Goal: Navigation & Orientation: Find specific page/section

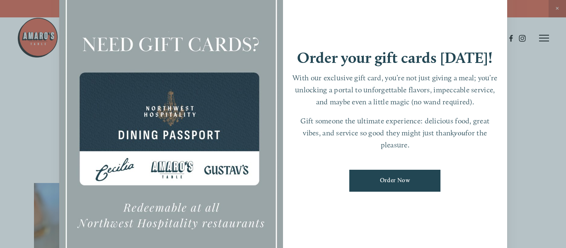
click at [526, 75] on div at bounding box center [283, 124] width 566 height 248
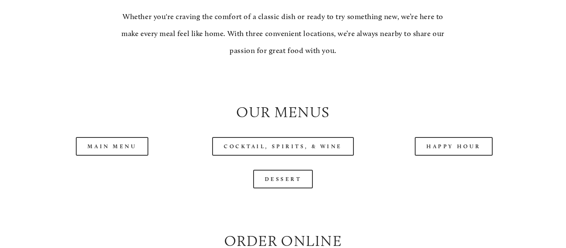
scroll to position [740, 0]
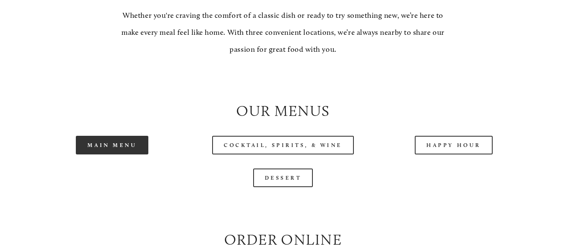
click at [129, 145] on link "Main Menu" at bounding box center [112, 145] width 73 height 19
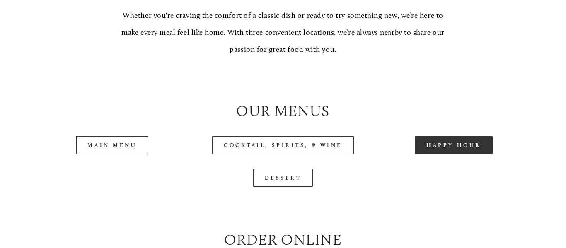
click at [432, 142] on link "Happy Hour" at bounding box center [454, 145] width 78 height 19
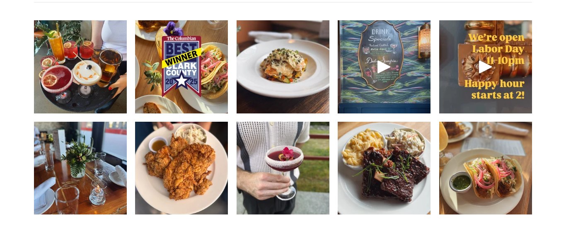
scroll to position [1166, 0]
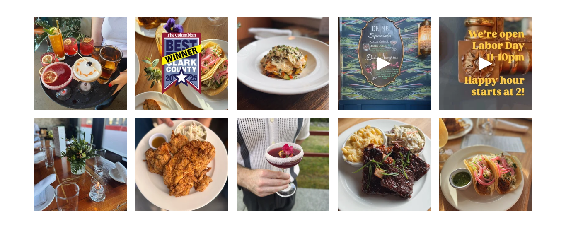
click at [295, 77] on img at bounding box center [283, 63] width 93 height 123
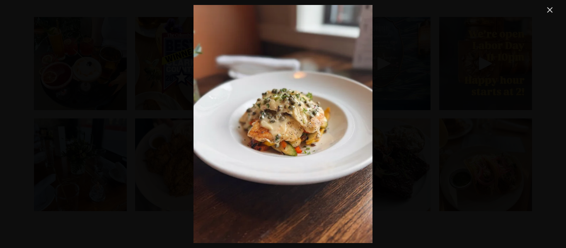
click at [549, 6] on link "Close" at bounding box center [550, 10] width 10 height 10
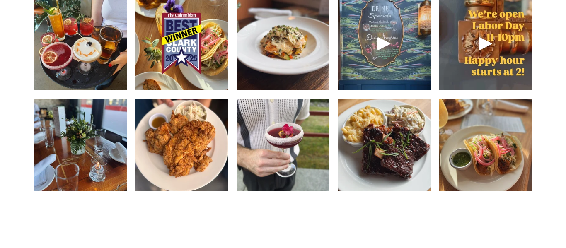
scroll to position [1195, 0]
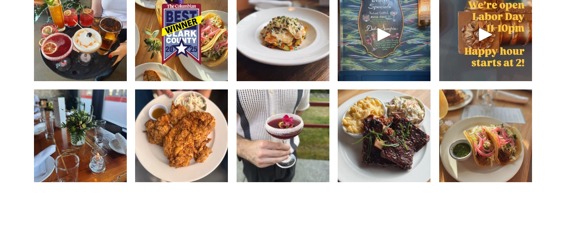
click at [499, 122] on img at bounding box center [485, 135] width 93 height 123
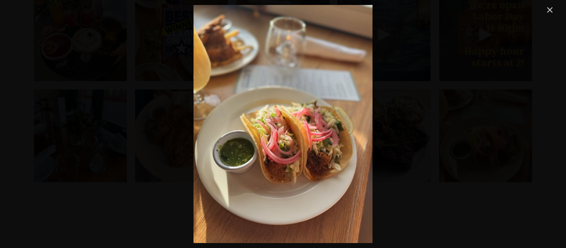
click at [549, 10] on link "Close" at bounding box center [550, 10] width 10 height 10
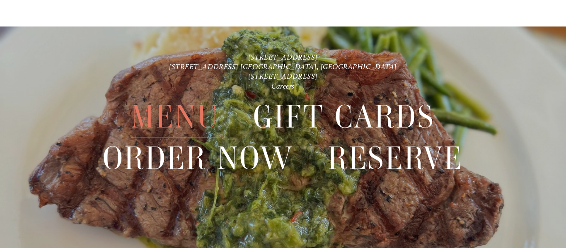
scroll to position [1782, 0]
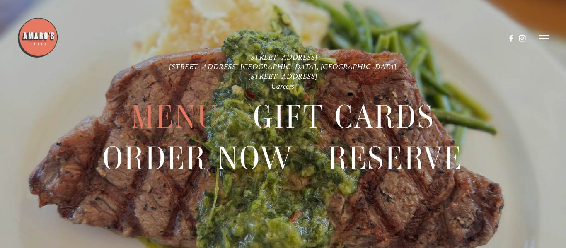
click at [186, 110] on span "Menu" at bounding box center [175, 117] width 88 height 41
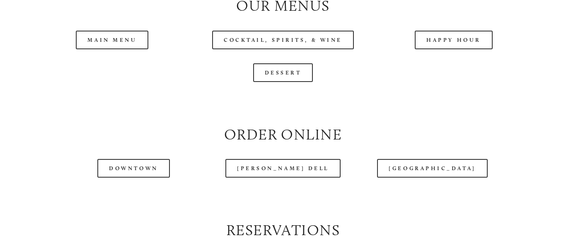
scroll to position [849, 0]
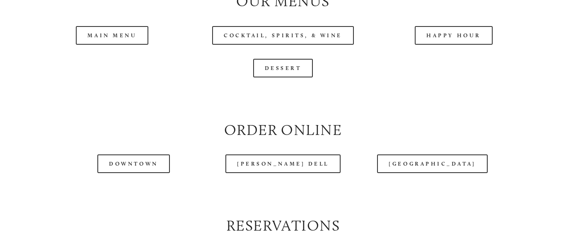
click at [121, 34] on div at bounding box center [261, 17] width 488 height 43
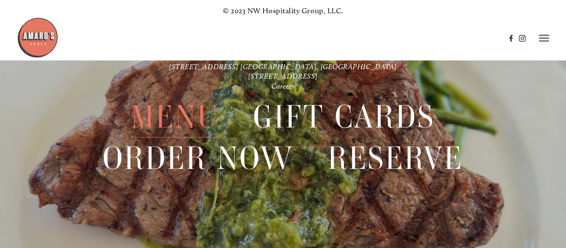
scroll to position [1782, 0]
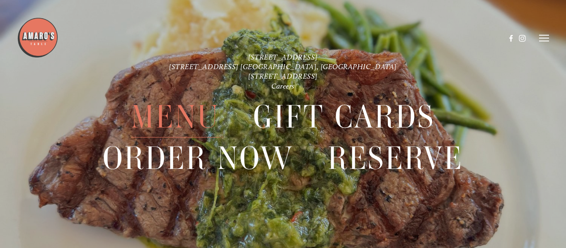
click at [543, 38] on line at bounding box center [544, 38] width 10 height 0
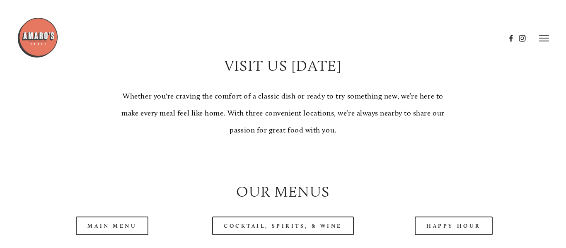
scroll to position [658, 0]
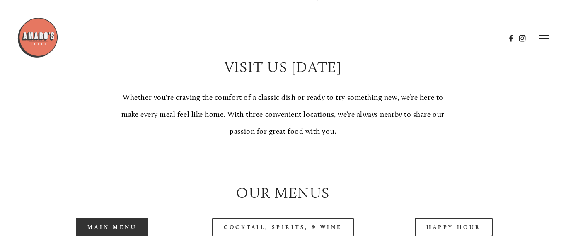
click at [121, 223] on link "Main Menu" at bounding box center [112, 227] width 73 height 19
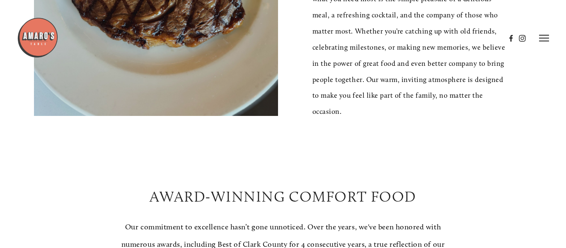
scroll to position [359, 0]
